Goal: Complete application form

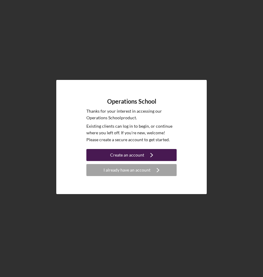
click at [129, 156] on div "Create an account" at bounding box center [127, 155] width 34 height 12
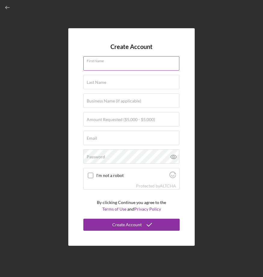
click at [99, 68] on input "First Name" at bounding box center [131, 63] width 96 height 14
type input "[PERSON_NAME]"
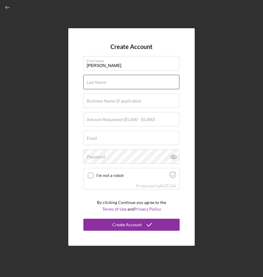
type input "White"
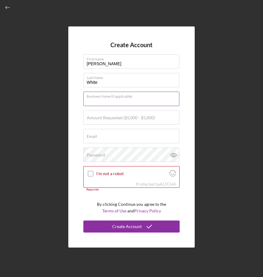
click at [105, 103] on input "Business Name (if applicable)" at bounding box center [131, 99] width 96 height 14
type input "White and Co services"
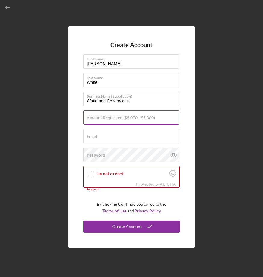
click at [109, 120] on label "Amount Requested ($5,000 - $5,000)" at bounding box center [121, 118] width 68 height 5
click at [109, 120] on input "Amount Requested ($5,000 - $5,000)" at bounding box center [131, 117] width 96 height 14
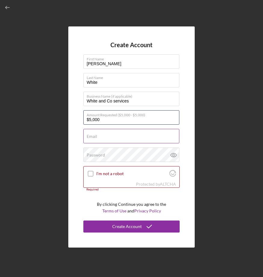
type input "$5,000"
click at [103, 131] on div "Email Required" at bounding box center [131, 136] width 96 height 15
type input "[EMAIL_ADDRESS][DOMAIN_NAME]"
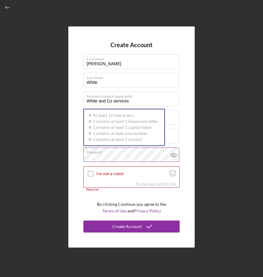
click at [116, 154] on div "Password Icon/icon-validation-no At least 12 characters Icon/icon-validation-no…" at bounding box center [131, 155] width 96 height 15
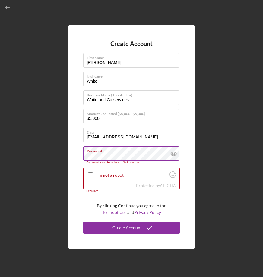
click at [175, 155] on g at bounding box center [174, 154] width 6 height 4
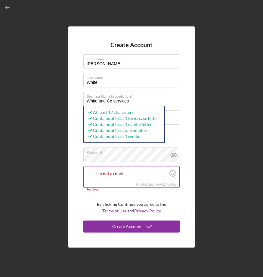
click at [92, 172] on input "I'm not a robot" at bounding box center [90, 173] width 5 height 5
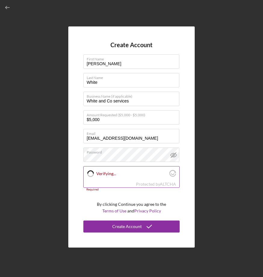
checkbox input "true"
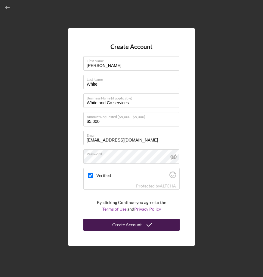
click at [119, 224] on div "Create Account" at bounding box center [126, 225] width 29 height 12
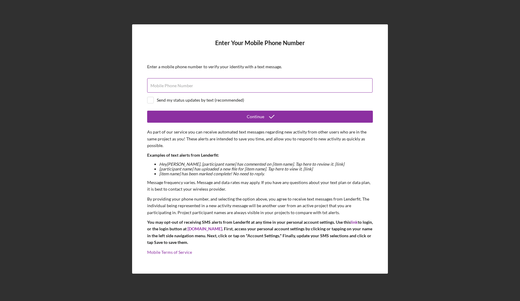
click at [173, 86] on label "Mobile Phone Number" at bounding box center [171, 85] width 43 height 5
click at [173, 86] on input "Mobile Phone Number" at bounding box center [259, 85] width 225 height 14
type input "[PHONE_NUMBER]"
click at [152, 99] on input "checkbox" at bounding box center [150, 100] width 6 height 6
checkbox input "true"
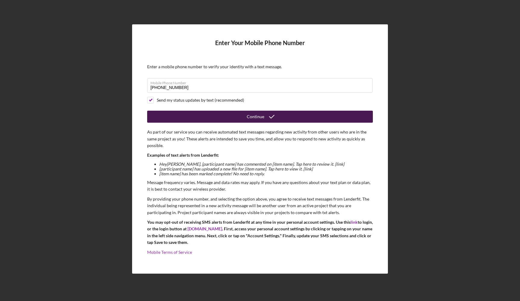
click at [206, 121] on button "Continue" at bounding box center [260, 117] width 226 height 12
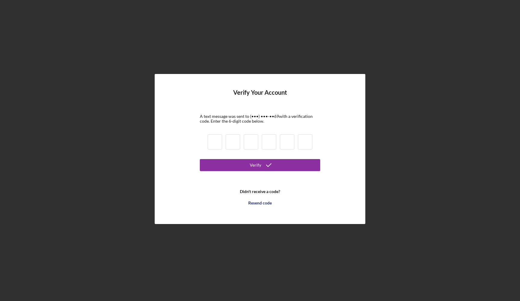
click at [218, 143] on input at bounding box center [215, 142] width 14 height 15
type input "4"
type input "8"
type input "9"
type input "8"
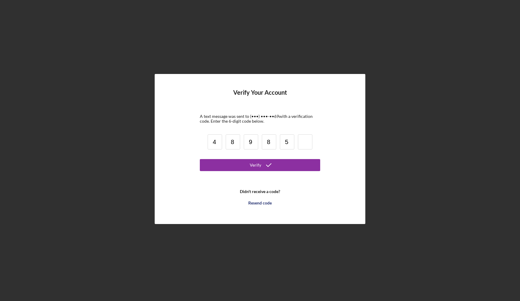
type input "5"
type input "4"
click at [247, 163] on button "Verify" at bounding box center [260, 165] width 120 height 12
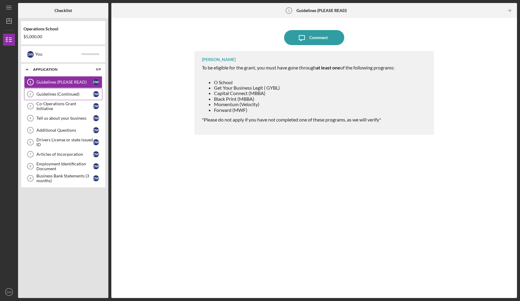
click at [65, 93] on div "Guidelines (Continued)" at bounding box center [64, 94] width 57 height 5
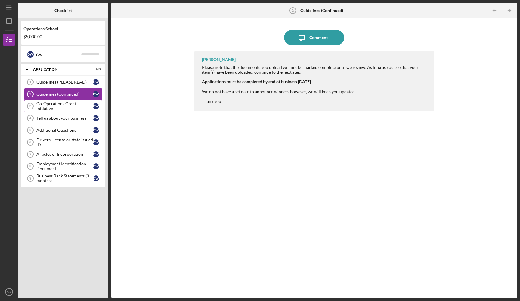
click at [63, 105] on div "Co-Operations Grant Initiative" at bounding box center [64, 106] width 57 height 10
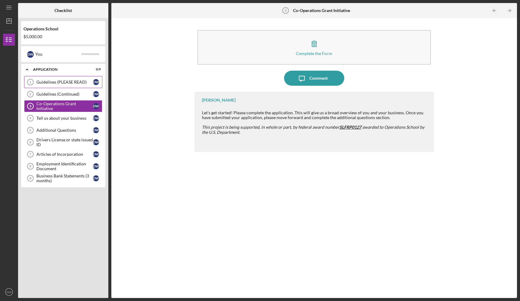
click at [59, 83] on div "Guidelines (PLEASE READ)" at bounding box center [64, 82] width 57 height 5
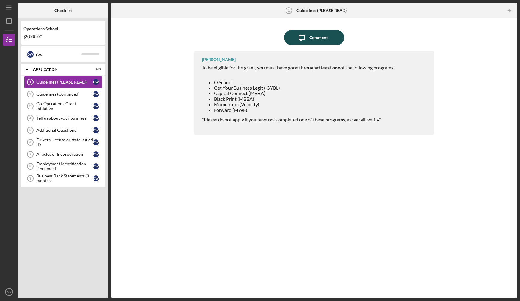
click at [263, 32] on icon "Icon/Message" at bounding box center [301, 37] width 15 height 15
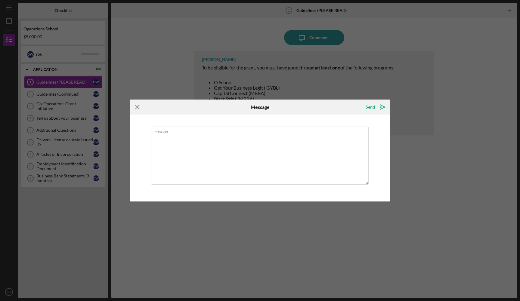
click at [138, 107] on icon "Icon/Menu Close" at bounding box center [137, 107] width 15 height 15
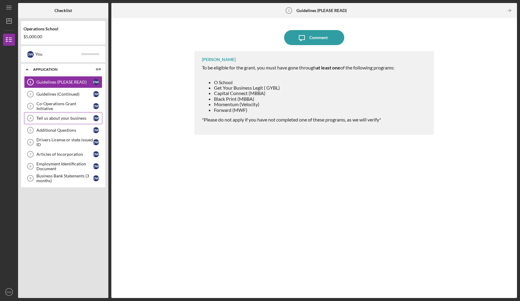
click at [72, 116] on div "Tell us about your business" at bounding box center [64, 118] width 57 height 5
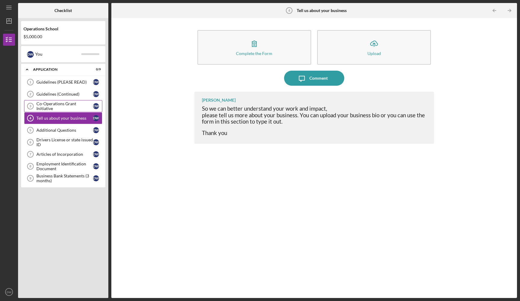
click at [70, 107] on div "Co-Operations Grant Initiative" at bounding box center [64, 106] width 57 height 10
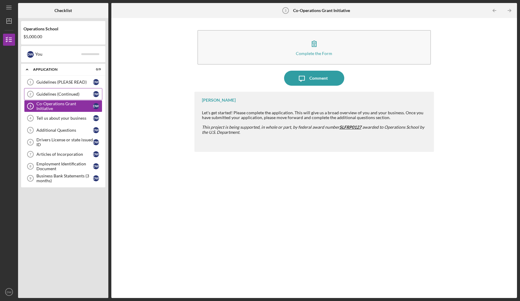
click at [67, 97] on link "Guidelines (Continued) 2 Guidelines (Continued) D W" at bounding box center [63, 94] width 78 height 12
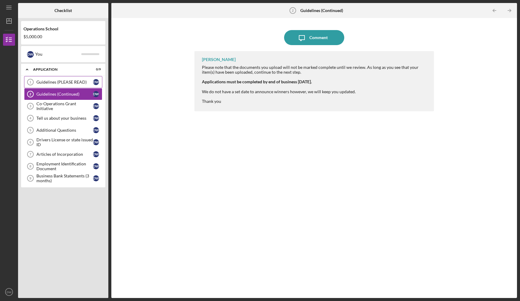
click at [63, 83] on div "Guidelines (PLEASE READ)" at bounding box center [64, 82] width 57 height 5
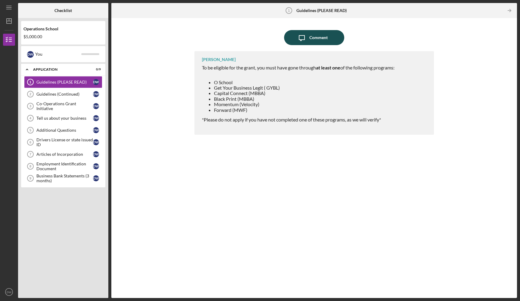
click at [263, 35] on icon "Icon/Message" at bounding box center [301, 37] width 15 height 15
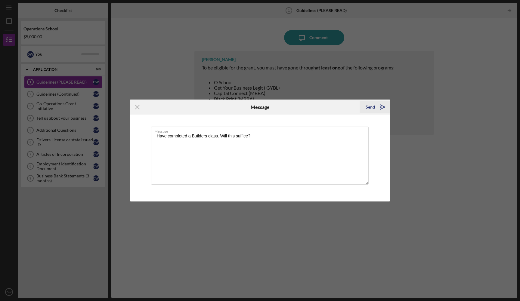
type textarea "I Have completed a Builders class. Will this suffice?"
click at [263, 108] on icon "Icon/icon-invite-send" at bounding box center [382, 107] width 15 height 15
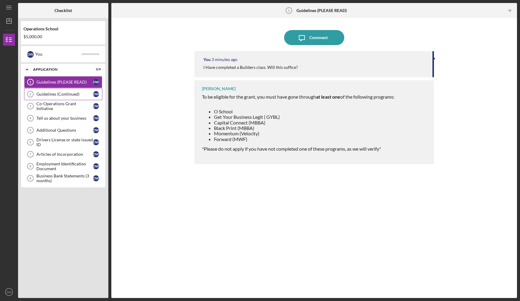
click at [54, 95] on div "Guidelines (Continued)" at bounding box center [64, 94] width 57 height 5
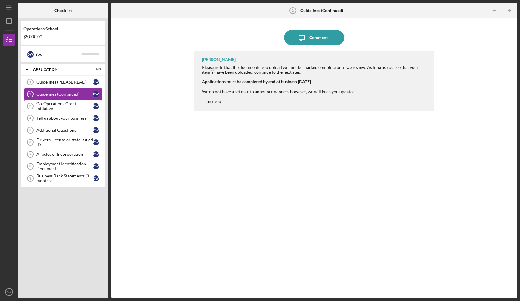
click at [57, 107] on div "Co-Operations Grant Initiative" at bounding box center [64, 106] width 57 height 10
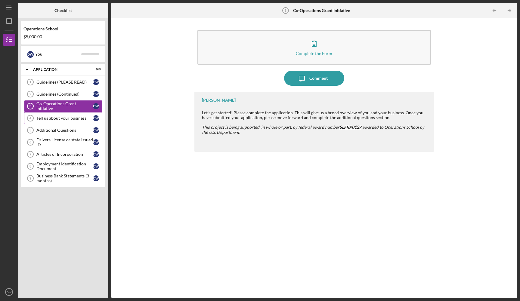
click at [57, 115] on link "Tell us about your business 4 Tell us about your business D W" at bounding box center [63, 118] width 78 height 12
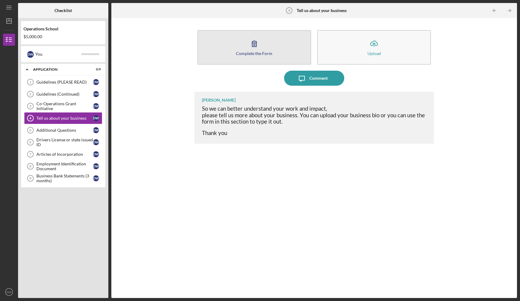
click at [253, 45] on icon "button" at bounding box center [254, 43] width 15 height 15
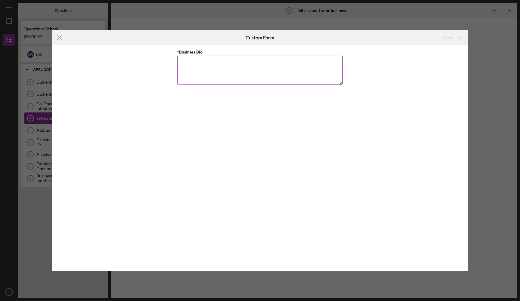
click at [213, 64] on textarea "*Business Bio" at bounding box center [260, 70] width 166 height 29
click at [263, 64] on textarea "White and Co Services is a contracting Company located on the westside of [GEOG…" at bounding box center [260, 70] width 166 height 29
click at [263, 63] on textarea "White and Co Services is a contracting Company located on the Westside of [GEOG…" at bounding box center [260, 70] width 166 height 29
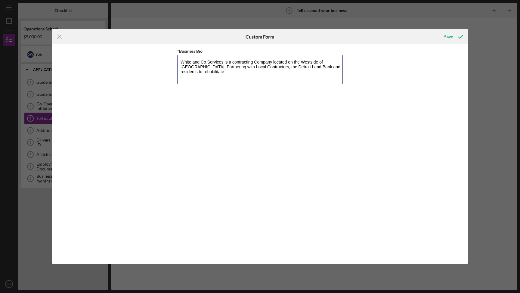
type textarea "White and Co Services is a contracting Company located on the Westside of [GEOG…"
